Goal: Information Seeking & Learning: Learn about a topic

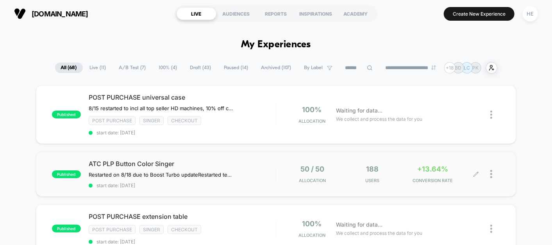
click at [278, 174] on div "50 / 50 Allocation 188 Users +13.64% CONVERSION RATE" at bounding box center [388, 174] width 224 height 18
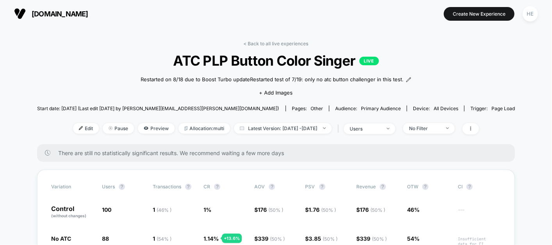
click at [254, 45] on link "< Back to all live experiences" at bounding box center [276, 44] width 65 height 6
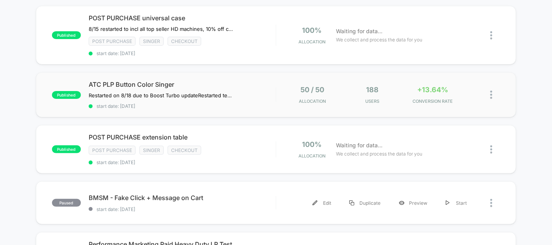
scroll to position [80, 0]
click at [223, 151] on div "Post Purchase Singer checkout" at bounding box center [182, 149] width 187 height 9
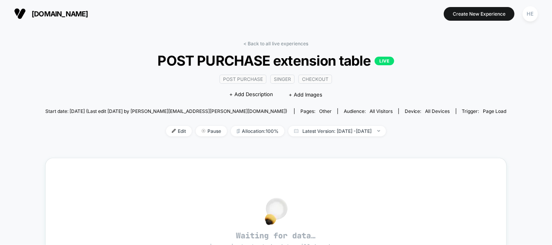
click at [257, 46] on link "< Back to all live experiences" at bounding box center [276, 44] width 65 height 6
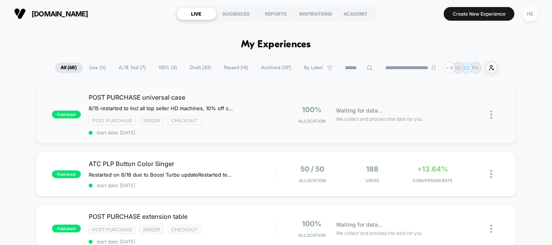
click at [224, 99] on span "POST PURCHASE universal case" at bounding box center [182, 97] width 187 height 8
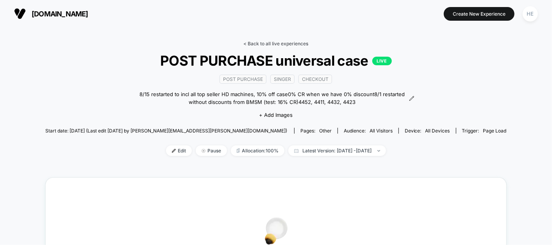
click at [250, 41] on link "< Back to all live experiences" at bounding box center [276, 44] width 65 height 6
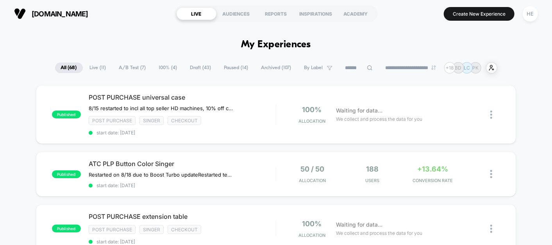
click at [100, 64] on span "Live ( 11 )" at bounding box center [98, 67] width 28 height 11
click at [259, 182] on span "start date: [DATE]" at bounding box center [182, 185] width 187 height 6
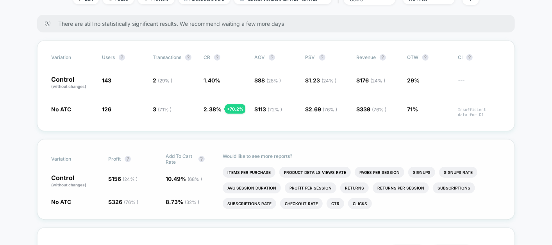
scroll to position [116, 0]
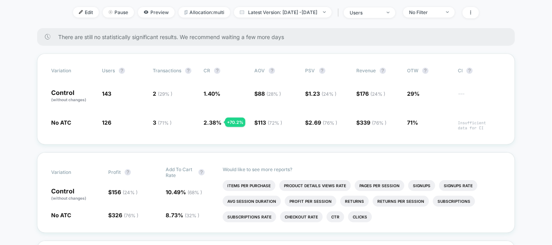
click at [473, 15] on icon at bounding box center [470, 12] width 5 height 5
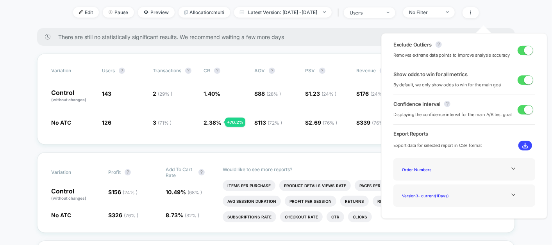
click at [549, 80] on div "Exclude Outliers ? Removes extreme data points to improve analysis accuracy Sho…" at bounding box center [464, 125] width 182 height 201
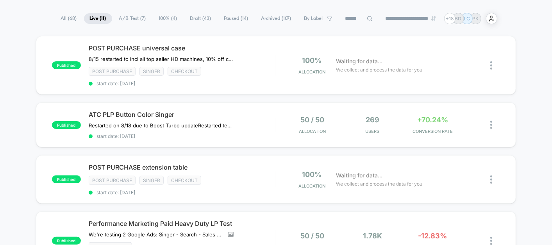
scroll to position [51, 0]
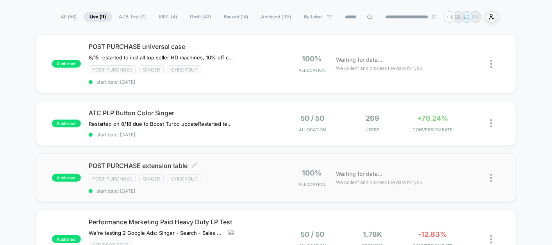
click at [250, 169] on div "POST PURCHASE extension table Click to edit experience details Click to edit ex…" at bounding box center [182, 178] width 187 height 32
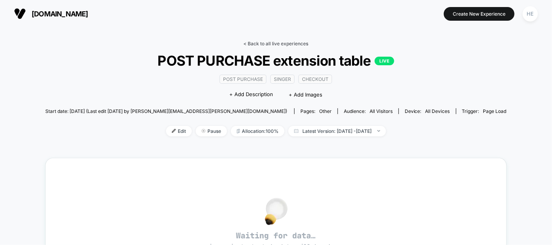
click at [262, 45] on link "< Back to all live experiences" at bounding box center [276, 44] width 65 height 6
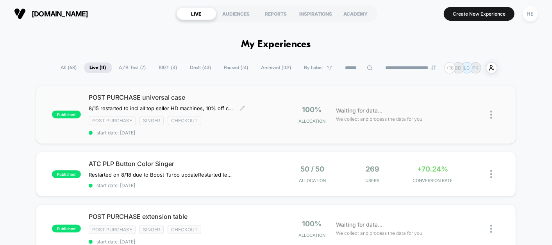
click at [160, 95] on span "POST PURCHASE universal case" at bounding box center [182, 97] width 187 height 8
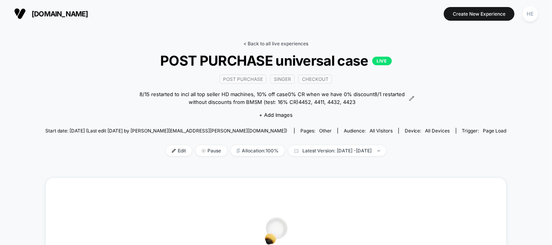
click at [255, 42] on link "< Back to all live experiences" at bounding box center [276, 44] width 65 height 6
